Goal: Task Accomplishment & Management: Manage account settings

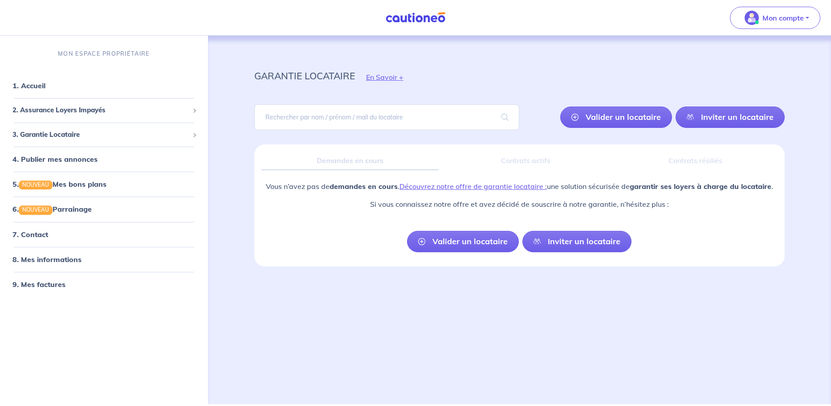
click at [41, 234] on link "7. Contact" at bounding box center [30, 234] width 36 height 9
click at [797, 15] on p "Mon compte" at bounding box center [782, 17] width 41 height 11
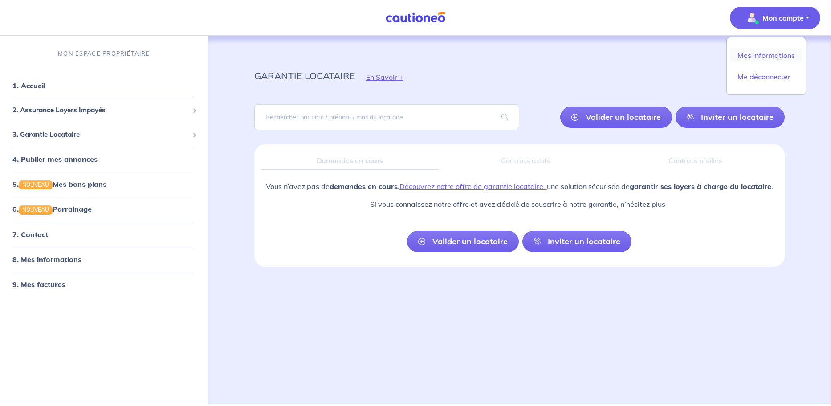
click at [767, 53] on link "Mes informations" at bounding box center [766, 55] width 72 height 14
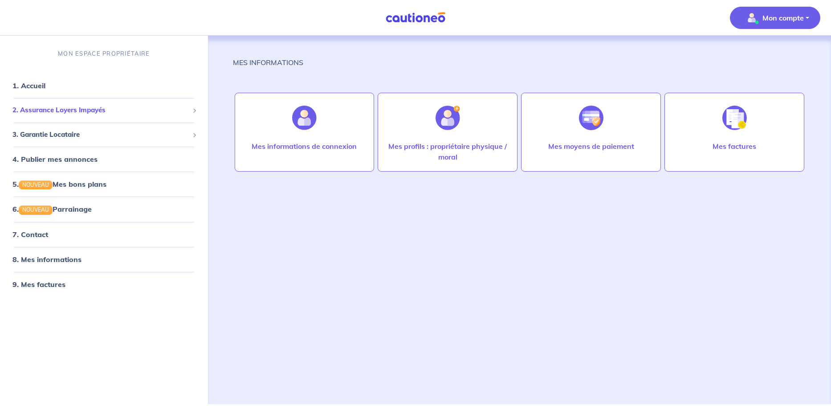
click at [61, 111] on span "2. Assurance Loyers Impayés" at bounding box center [100, 110] width 176 height 10
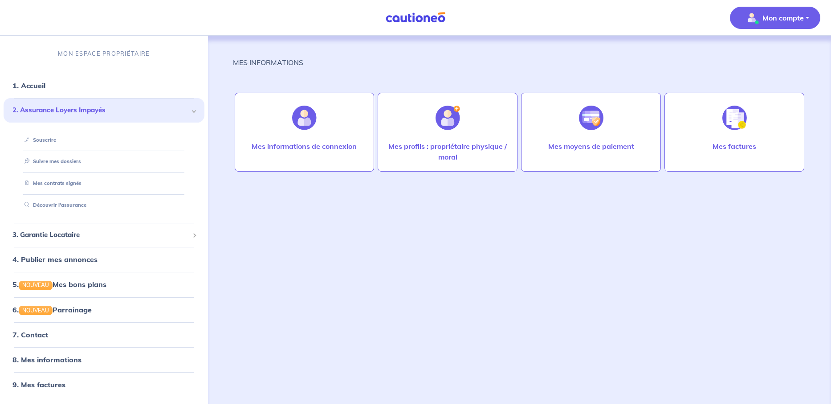
click at [74, 113] on span "2. Assurance Loyers Impayés" at bounding box center [100, 110] width 176 height 10
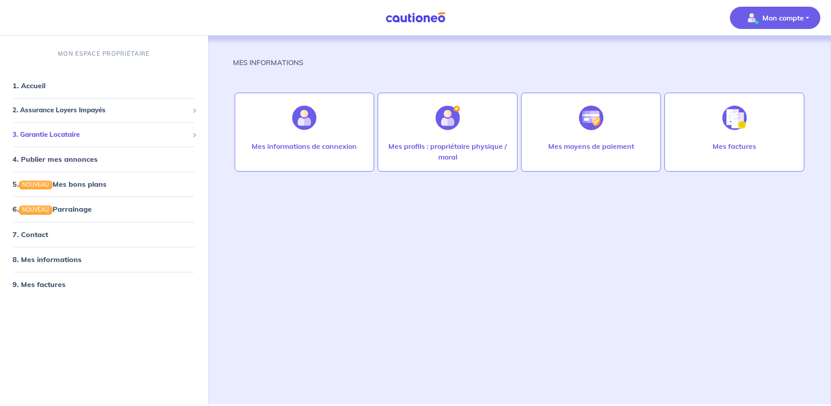
click at [77, 138] on span "3. Garantie Locataire" at bounding box center [100, 135] width 176 height 10
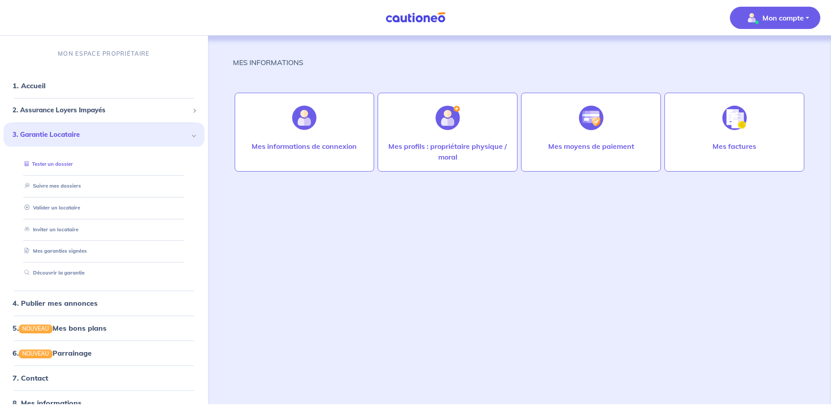
click at [63, 162] on link "Tester un dossier" at bounding box center [47, 164] width 52 height 6
click at [165, 134] on span "3. Garantie Locataire" at bounding box center [100, 135] width 176 height 10
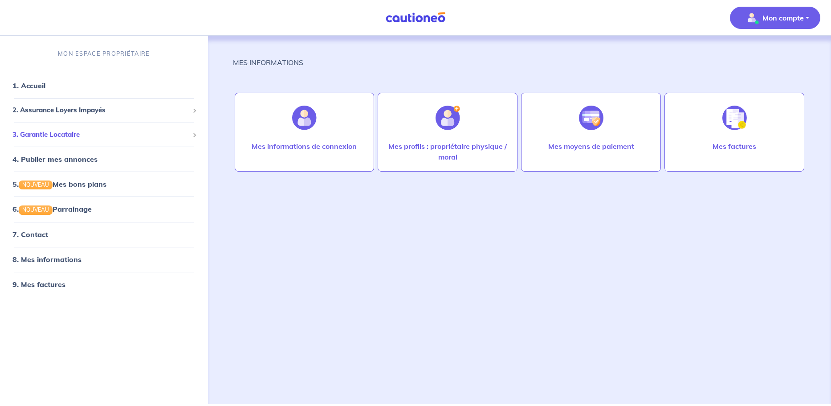
click at [47, 134] on span "3. Garantie Locataire" at bounding box center [100, 135] width 176 height 10
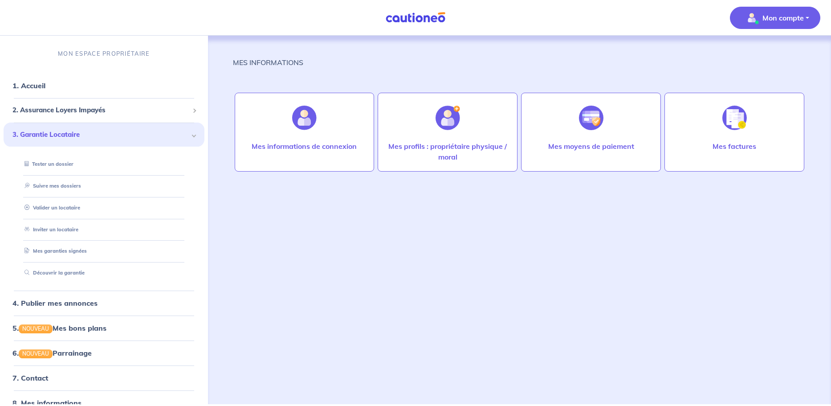
click at [134, 135] on span "3. Garantie Locataire" at bounding box center [100, 135] width 176 height 10
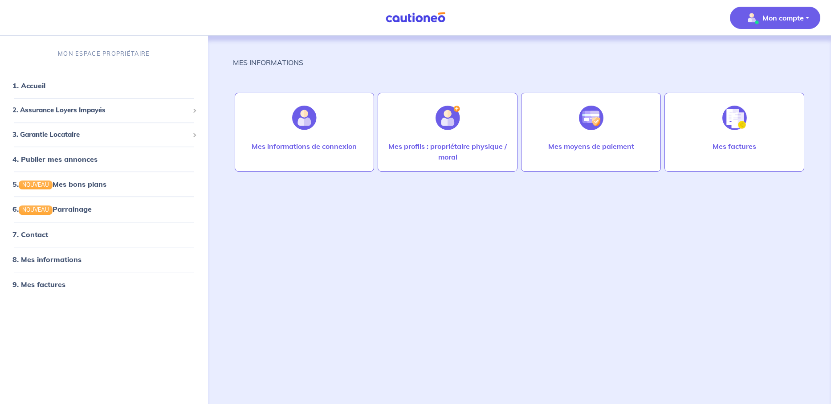
click at [763, 20] on p "Mon compte" at bounding box center [782, 17] width 41 height 11
click at [769, 54] on link "Mes informations" at bounding box center [766, 55] width 72 height 14
click at [775, 20] on p "Mon compte" at bounding box center [782, 17] width 41 height 11
click at [758, 56] on link "Mes informations" at bounding box center [766, 55] width 72 height 14
click at [440, 134] on div at bounding box center [447, 118] width 39 height 46
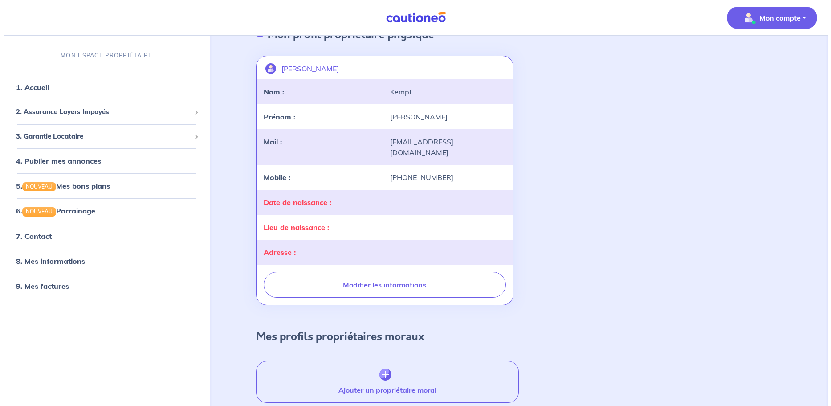
scroll to position [41, 0]
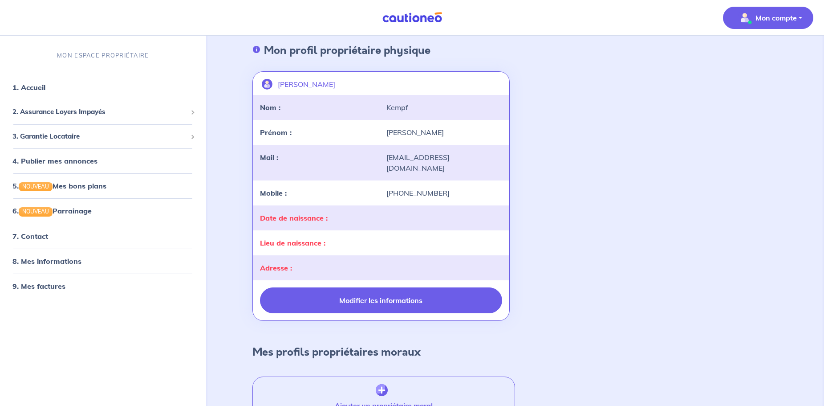
click at [399, 287] on button "Modifier les informations" at bounding box center [381, 300] width 242 height 26
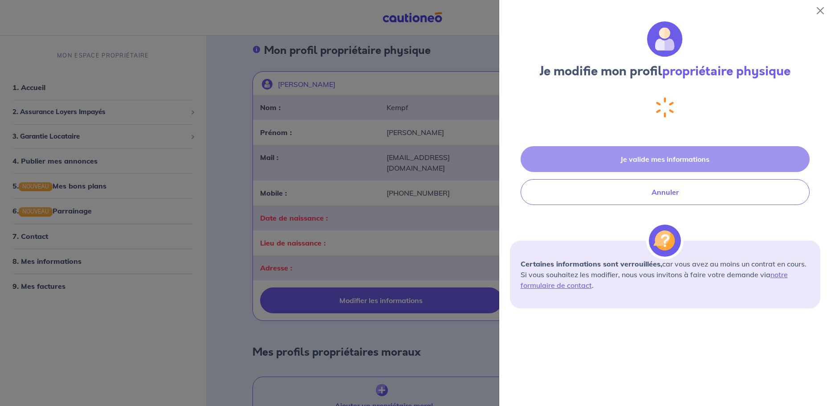
select select "FR"
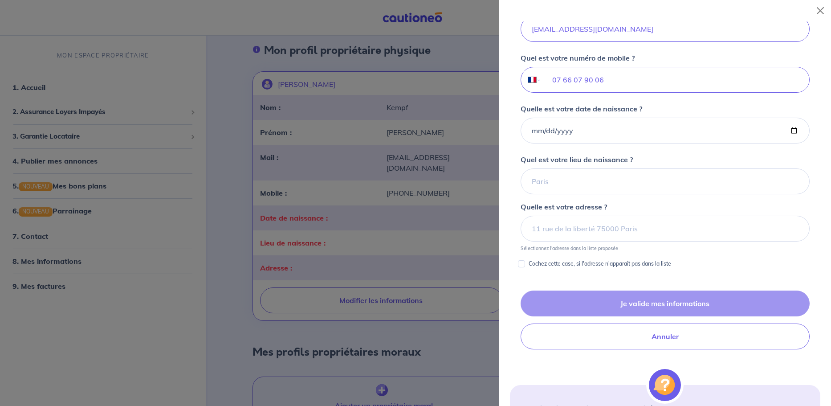
scroll to position [232, 0]
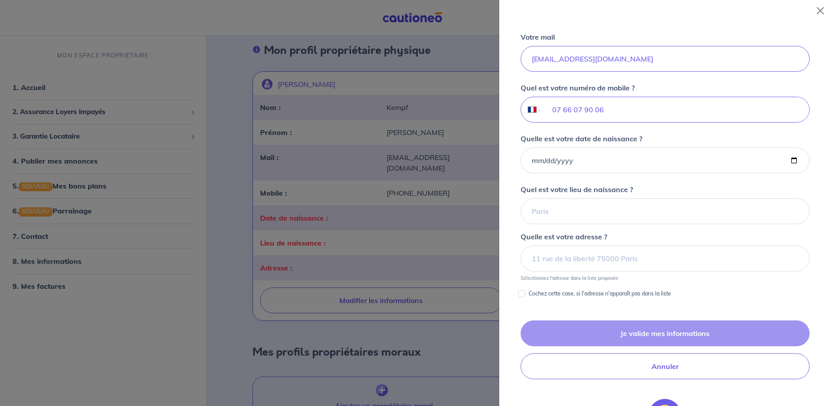
click at [412, 218] on div at bounding box center [415, 203] width 831 height 406
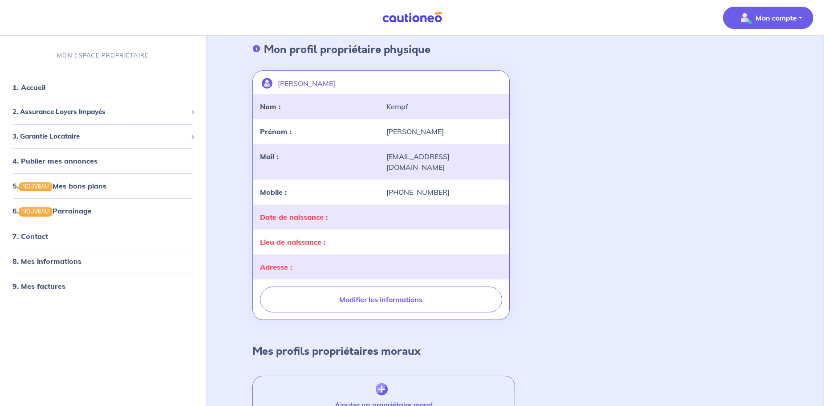
scroll to position [0, 0]
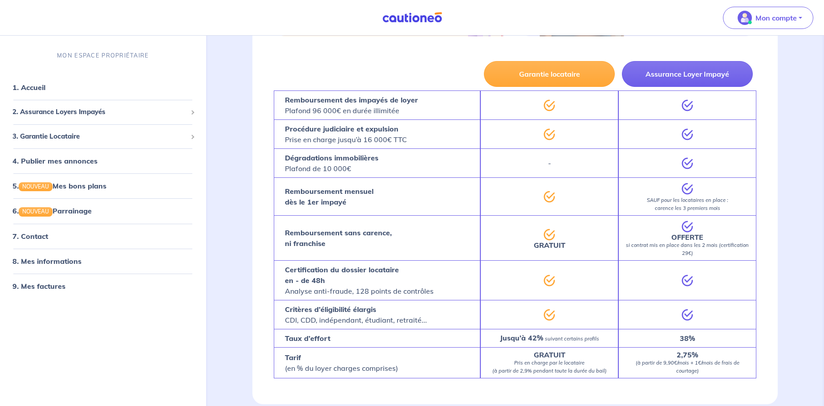
scroll to position [289, 0]
